Goal: Task Accomplishment & Management: Use online tool/utility

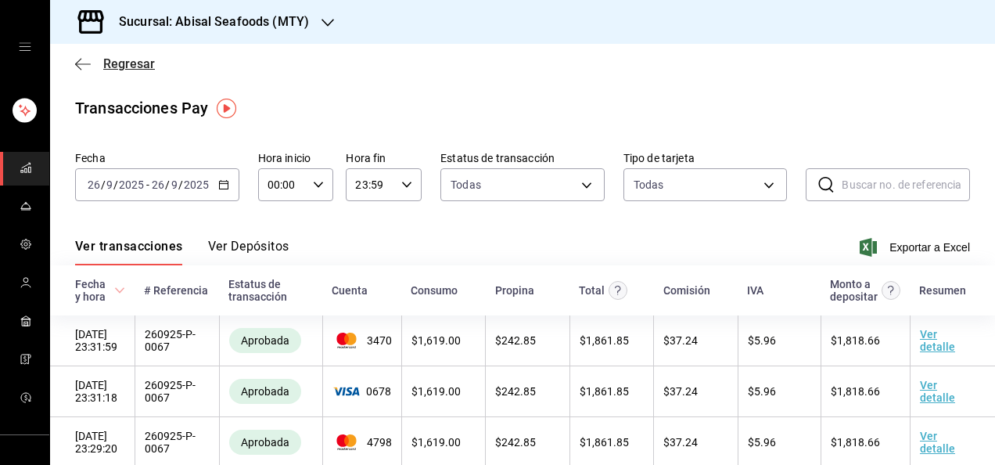
click at [125, 64] on span "Regresar" at bounding box center [129, 63] width 52 height 15
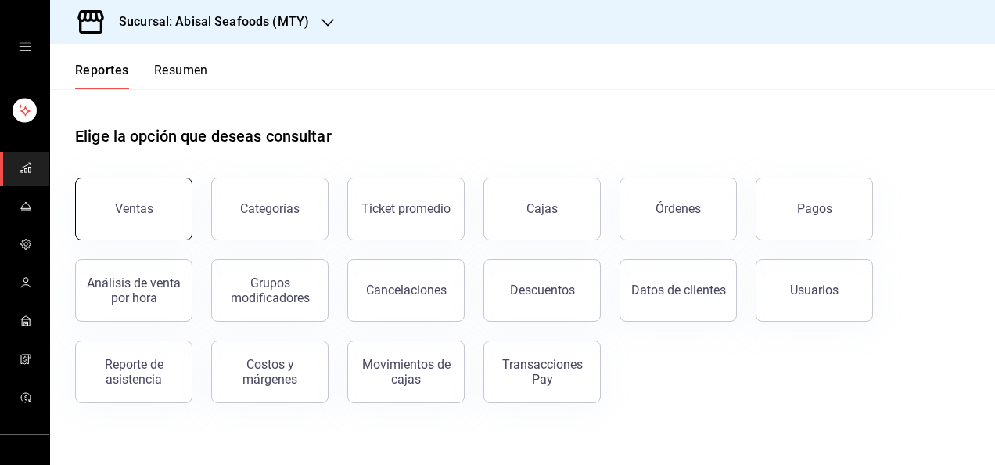
click at [138, 221] on button "Ventas" at bounding box center [133, 209] width 117 height 63
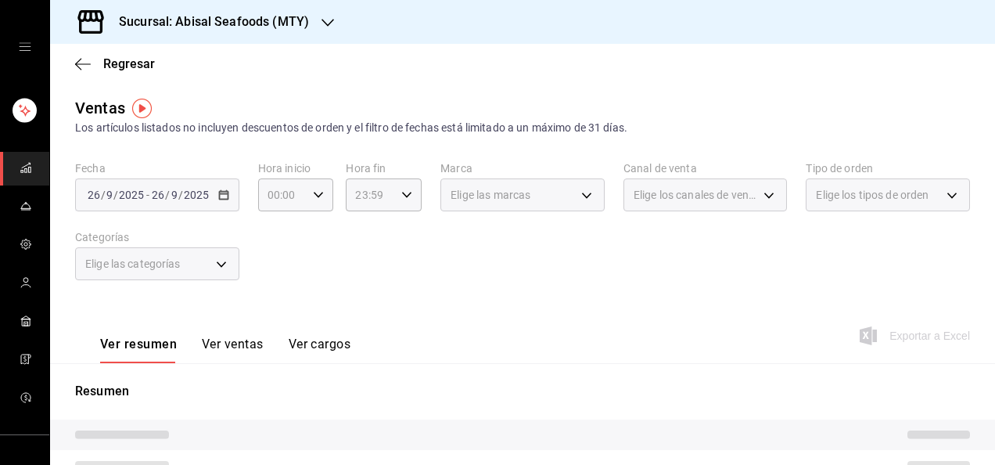
click at [152, 205] on div "[DATE] [DATE] - [DATE] [DATE]" at bounding box center [157, 194] width 164 height 33
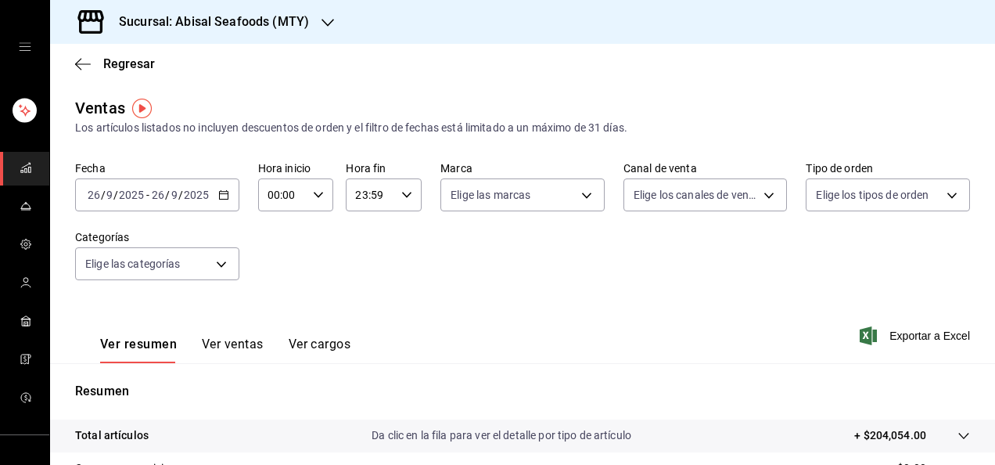
click at [156, 197] on input "26" at bounding box center [158, 195] width 14 height 13
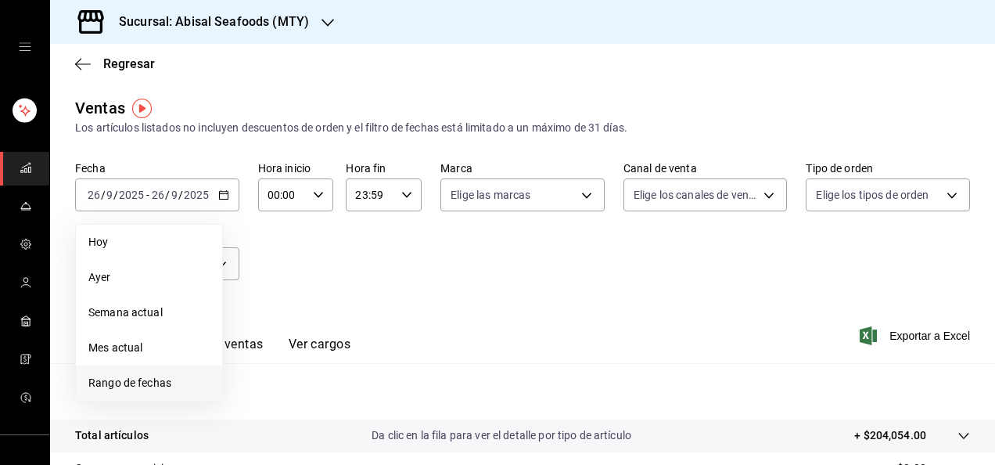
click at [151, 384] on span "Rango de fechas" at bounding box center [148, 383] width 121 height 16
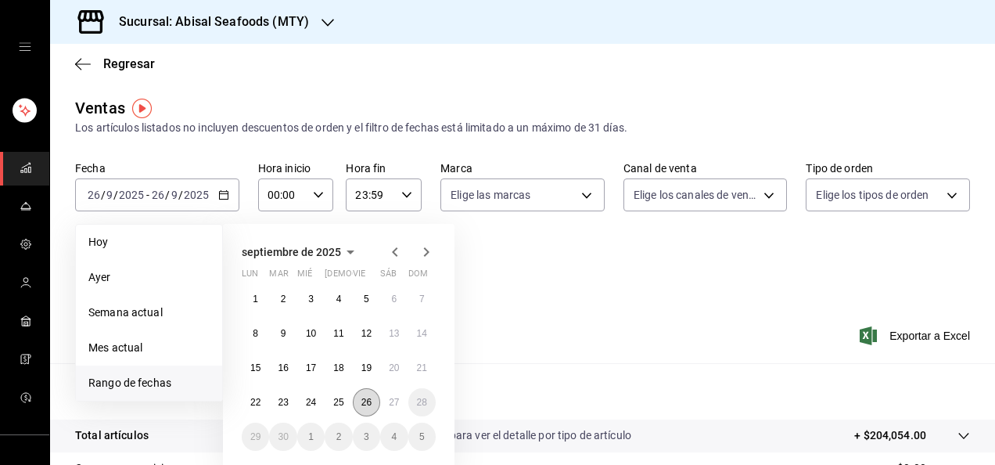
click at [371, 405] on abbr "26" at bounding box center [366, 402] width 10 height 11
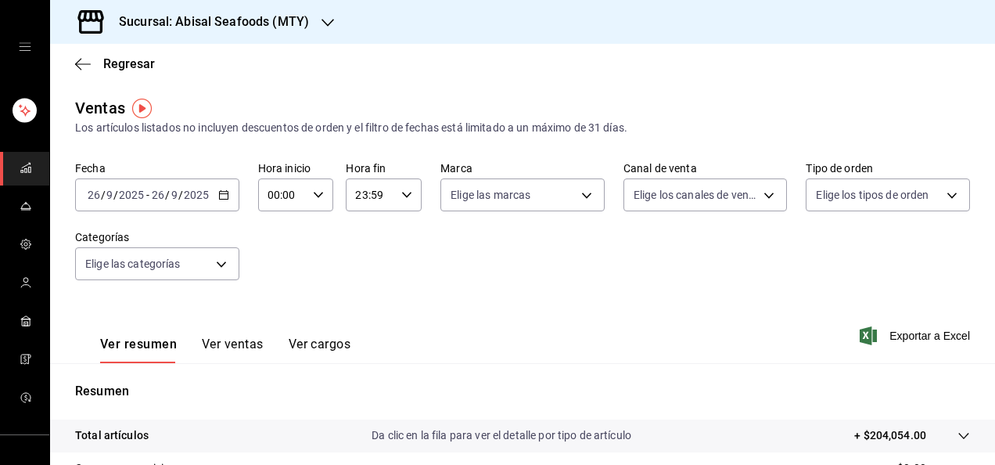
drag, startPoint x: 371, startPoint y: 405, endPoint x: 457, endPoint y: 294, distance: 140.5
click at [457, 294] on div "Fecha [DATE] [DATE] - [DATE] [DATE] Hora inicio 00:00 Hora inicio Hora fin 23:5…" at bounding box center [522, 230] width 895 height 138
click at [541, 303] on div "Ver resumen Ver ventas Ver cargos Exportar a Excel" at bounding box center [522, 331] width 945 height 64
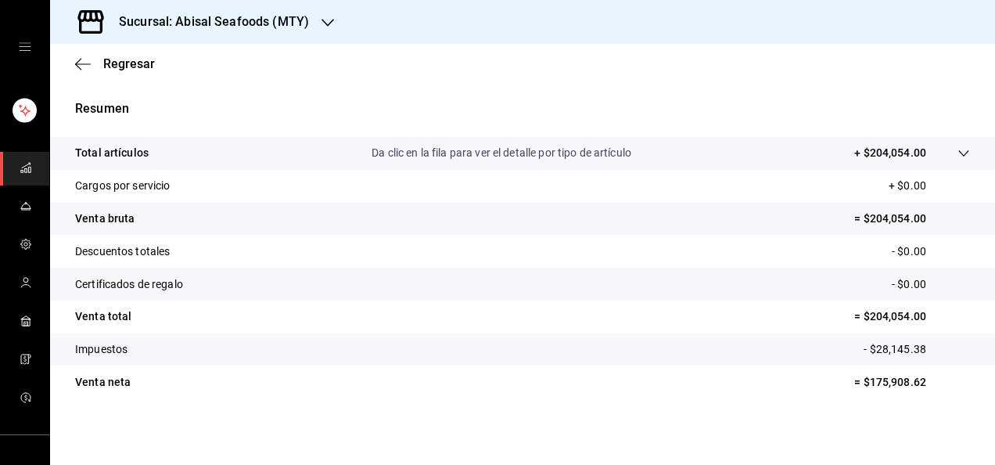
scroll to position [285, 0]
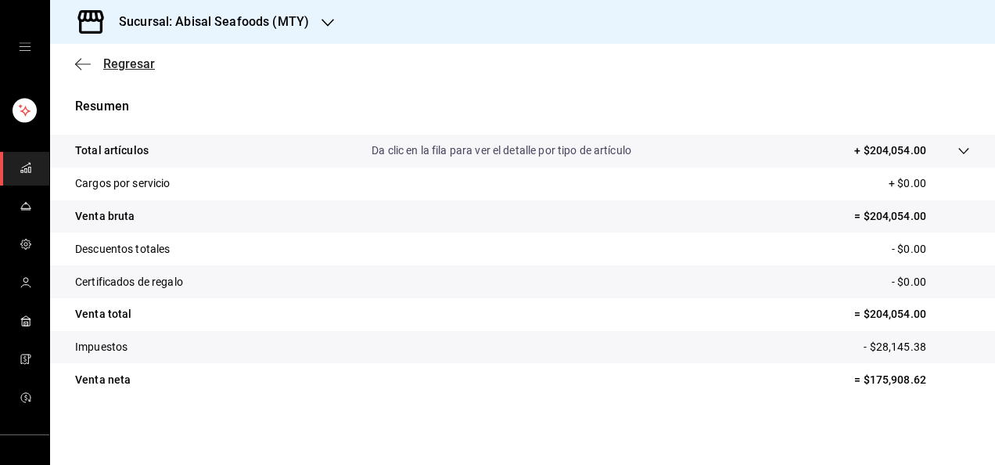
click at [133, 62] on span "Regresar" at bounding box center [129, 63] width 52 height 15
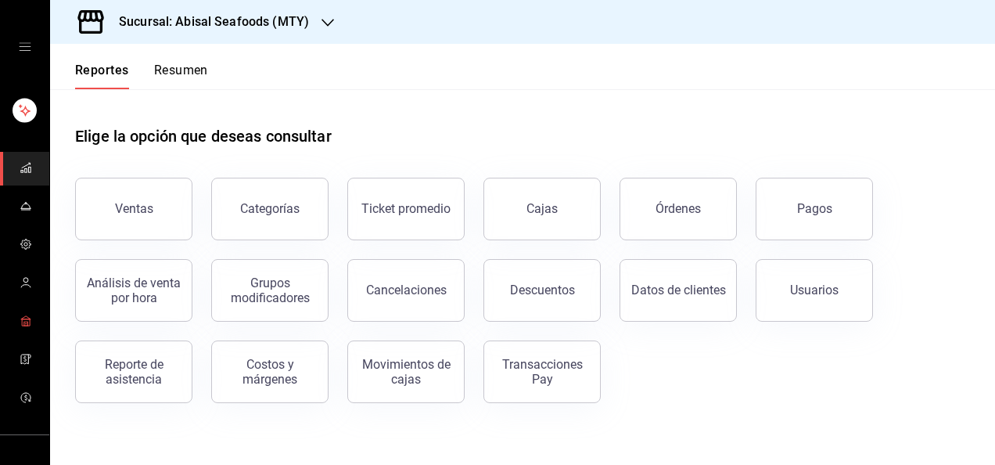
click at [31, 318] on link "mailbox folders" at bounding box center [24, 322] width 49 height 34
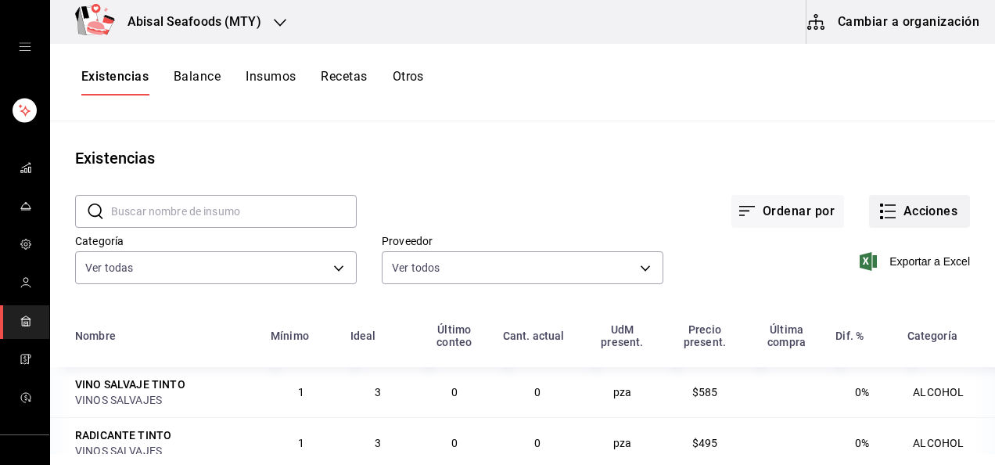
click at [896, 208] on button "Acciones" at bounding box center [919, 211] width 101 height 33
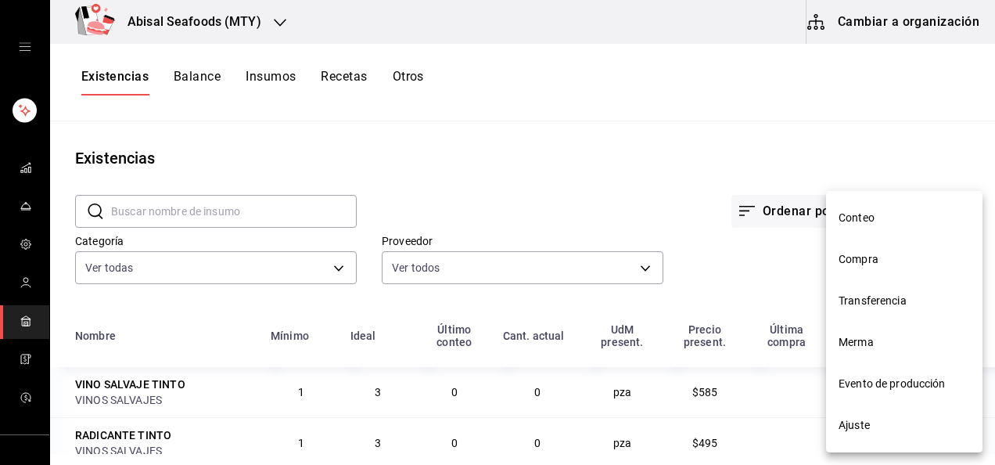
click at [864, 221] on span "Conteo" at bounding box center [904, 218] width 131 height 16
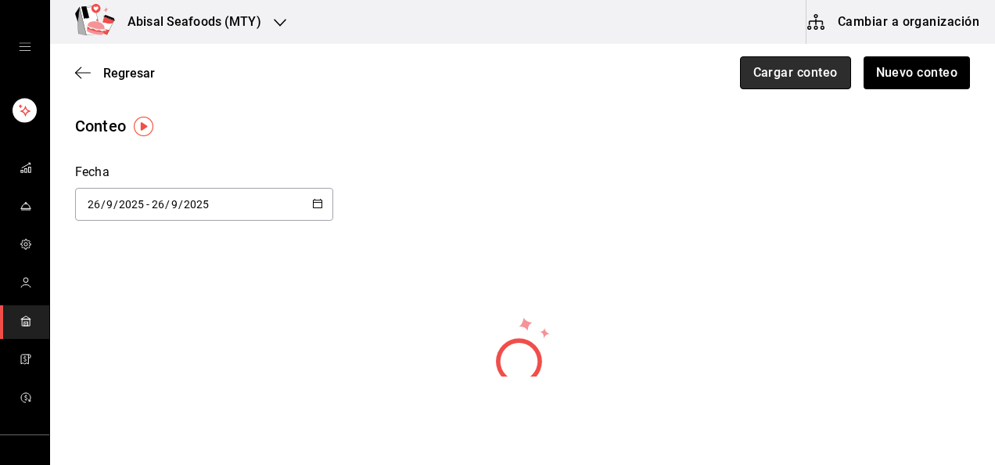
click at [781, 77] on button "Cargar conteo" at bounding box center [795, 72] width 111 height 33
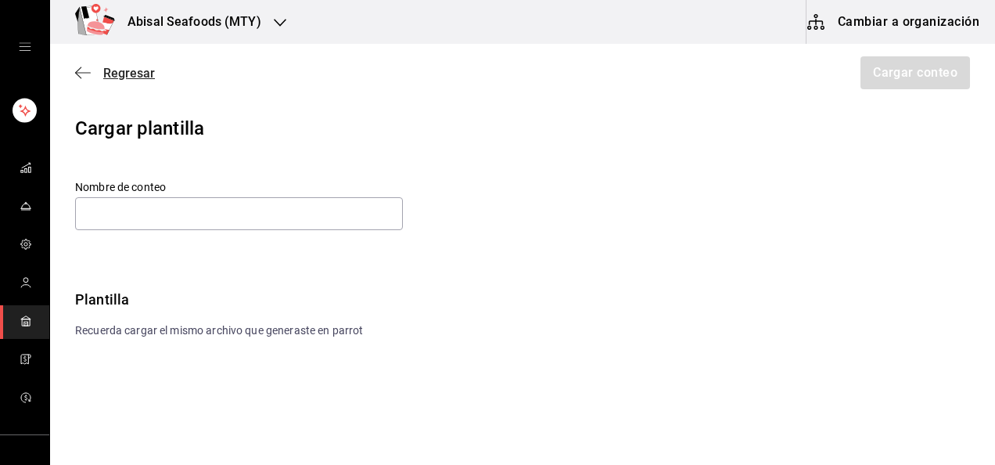
click at [137, 77] on span "Regresar" at bounding box center [129, 73] width 52 height 15
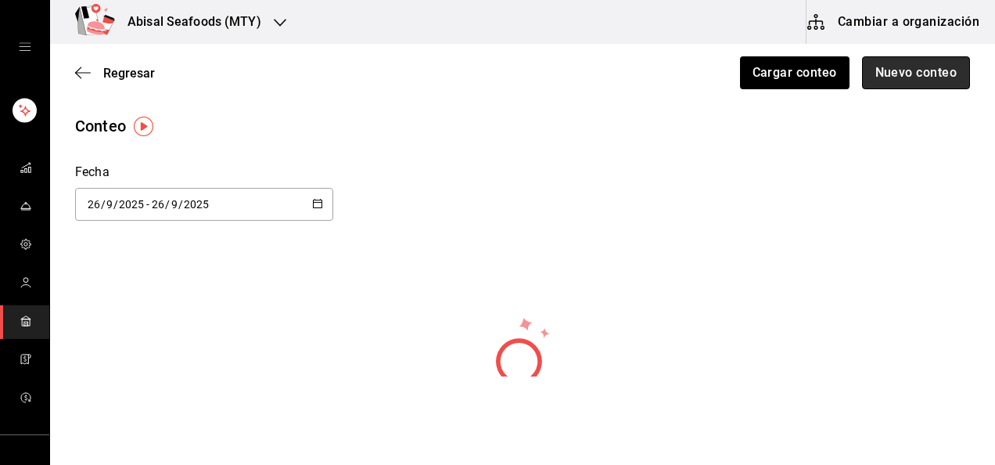
click at [922, 80] on button "Nuevo conteo" at bounding box center [916, 72] width 109 height 33
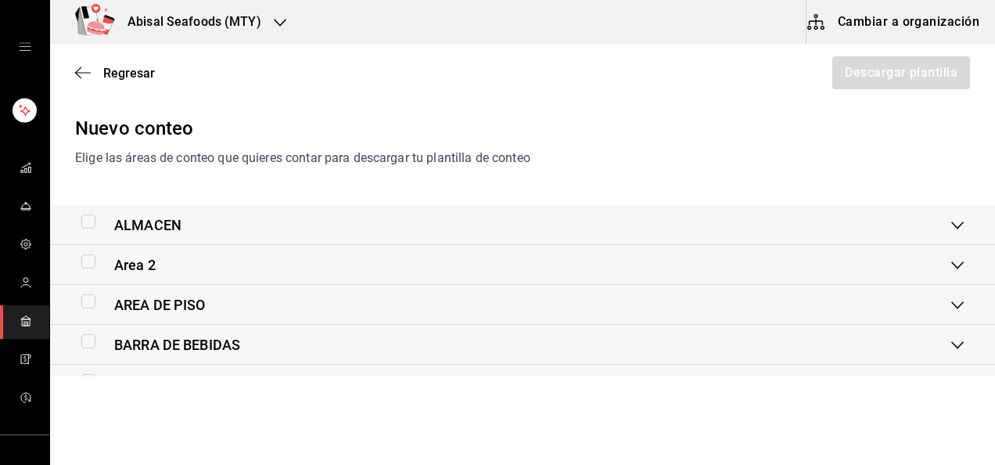
click at [325, 189] on div "Nuevo conteo Elige las áreas de conteo que quieres contar para descargar tu pla…" at bounding box center [522, 331] width 945 height 435
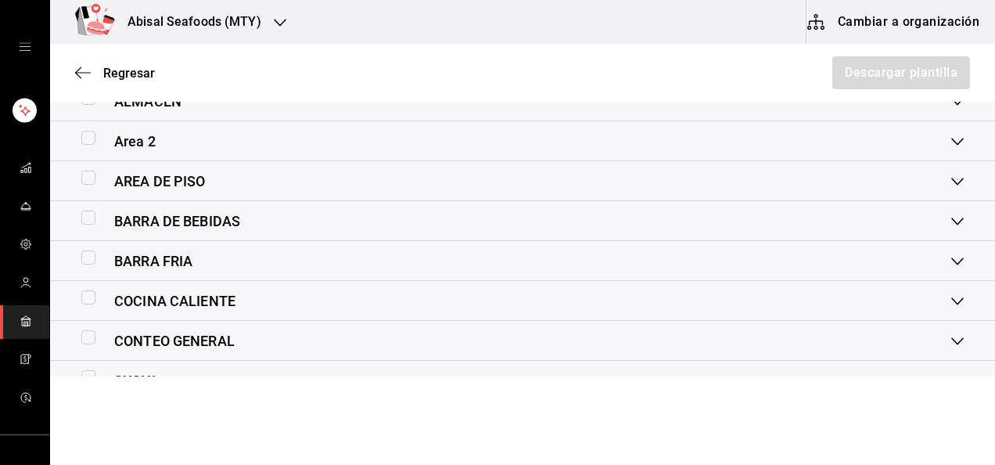
scroll to position [156, 0]
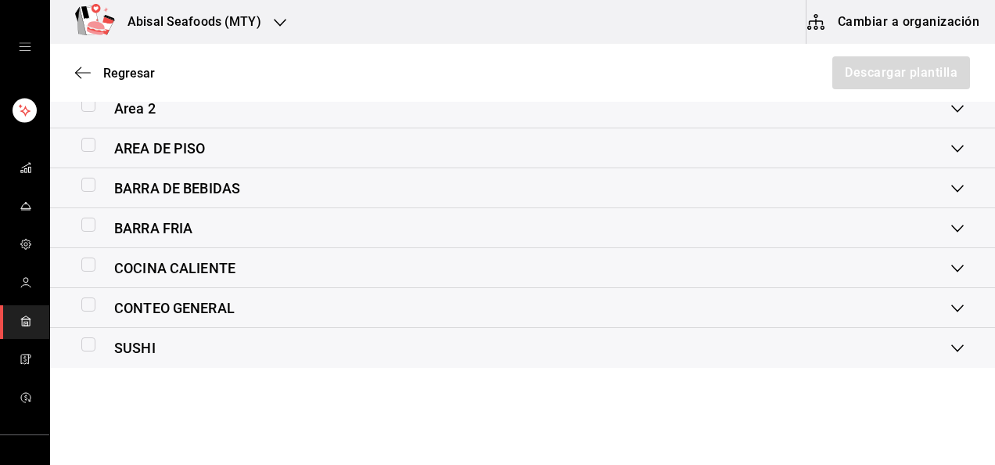
click at [88, 303] on input "checkbox" at bounding box center [88, 304] width 14 height 14
checkbox input "true"
click at [867, 76] on button "Descargar plantilla" at bounding box center [900, 72] width 139 height 33
